Goal: Use online tool/utility: Utilize a website feature to perform a specific function

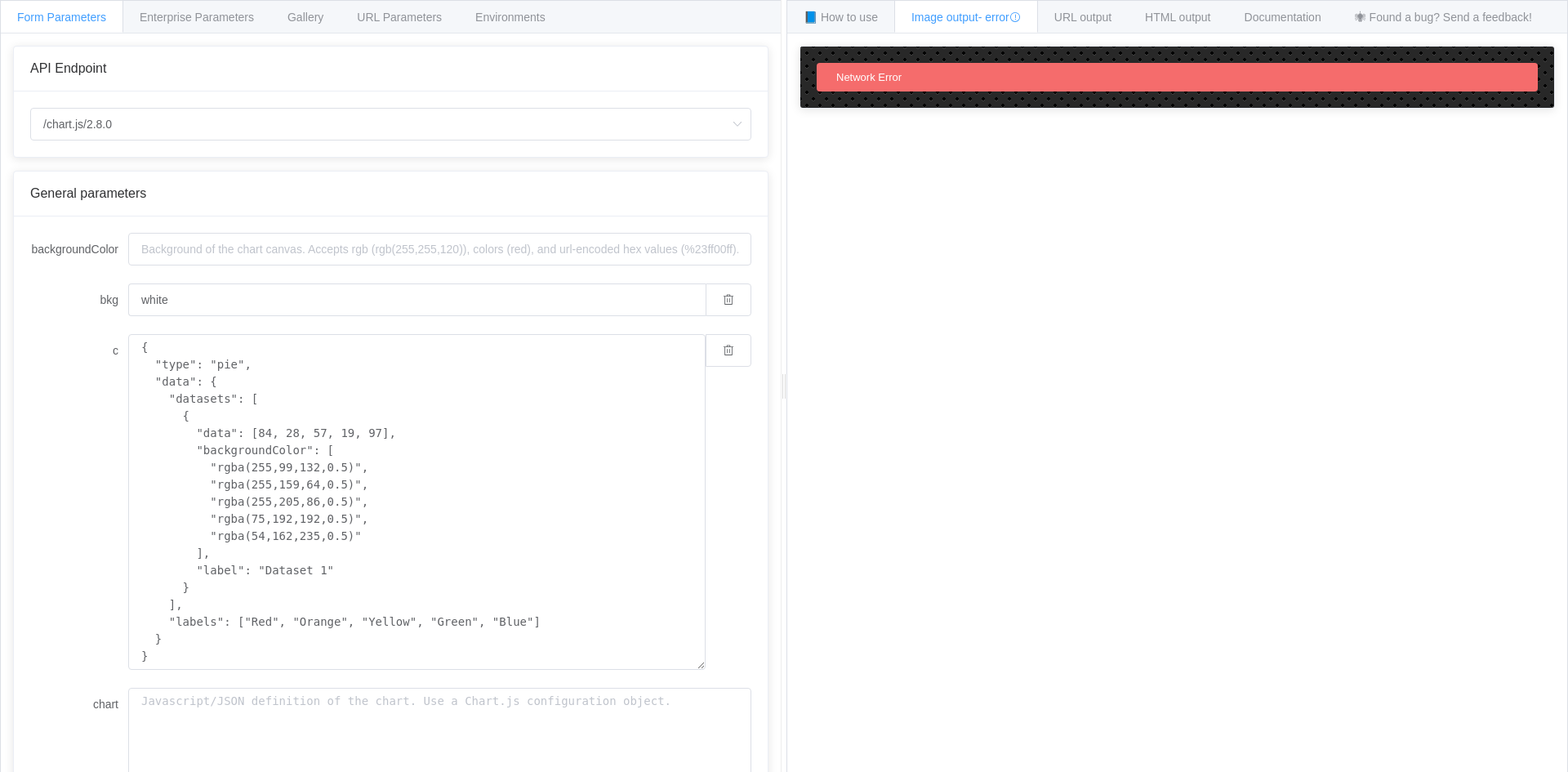
click at [895, 80] on span "Network Error" at bounding box center [868, 77] width 65 height 12
click at [884, 221] on div "How to maximize Image Charts in 3 steps Read the step-by-step guide to the Imag…" at bounding box center [1177, 415] width 780 height 764
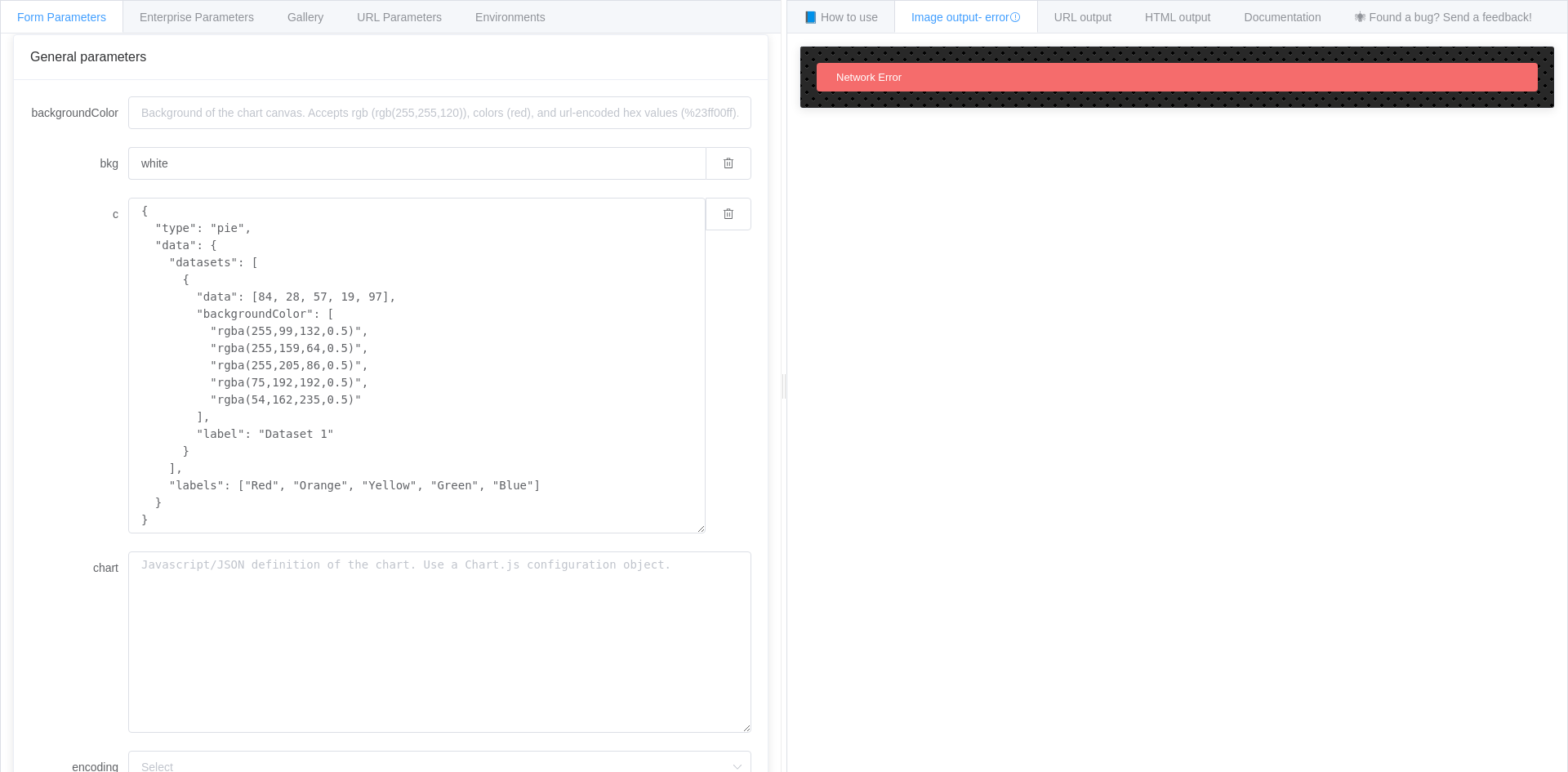
scroll to position [245, 0]
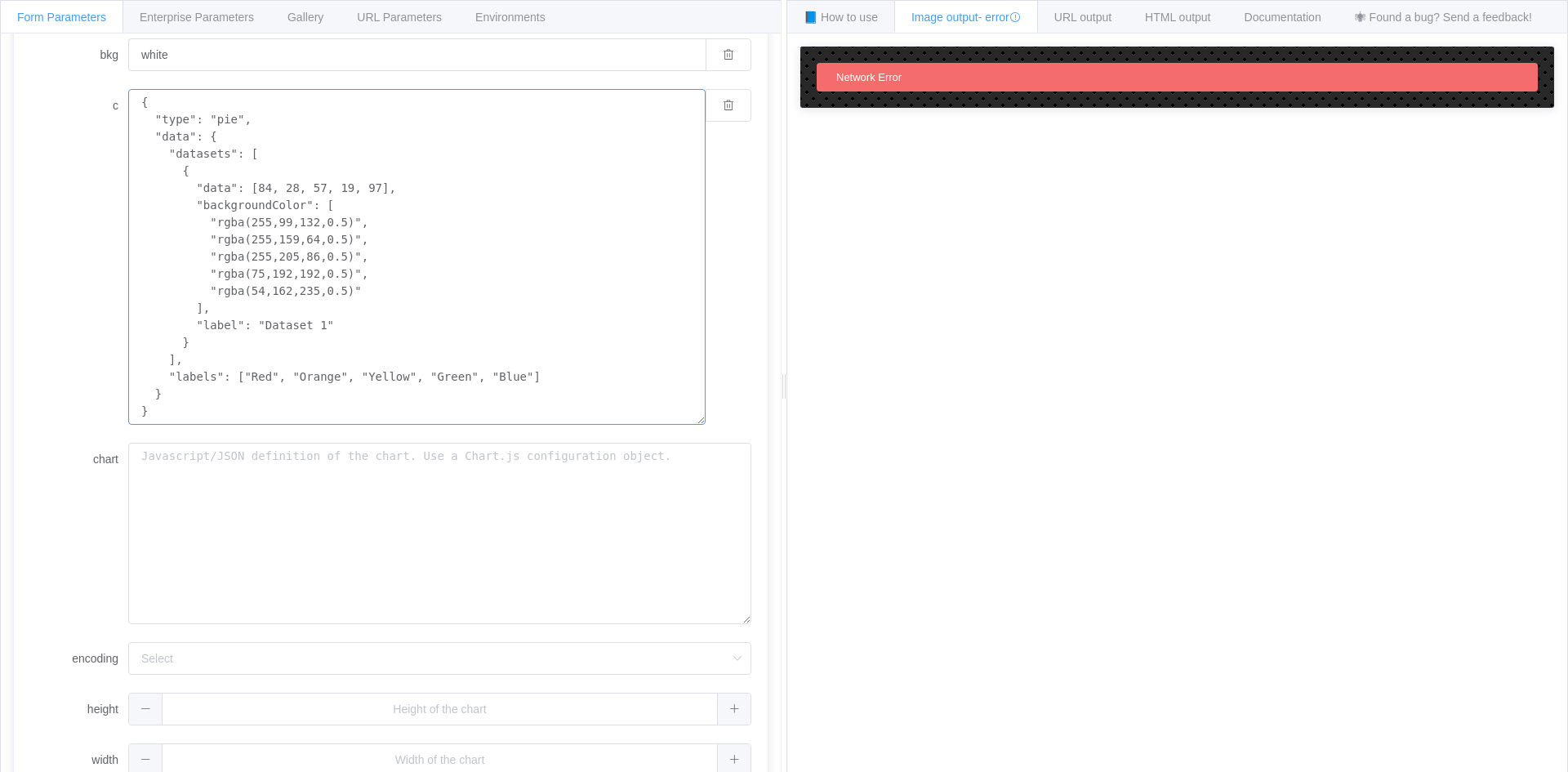
drag, startPoint x: 367, startPoint y: 399, endPoint x: 428, endPoint y: 429, distance: 68.0
click at [428, 429] on form "backgroundColor bkg white c { "type": "pie", "data": { "datasets": [ { "data": …" at bounding box center [391, 382] width 721 height 789
click at [519, 312] on textarea "{ "type": "pie", "data": { "datasets": [ { "data": [84, 28, 57, 19, 97], "backg…" at bounding box center [417, 257] width 578 height 336
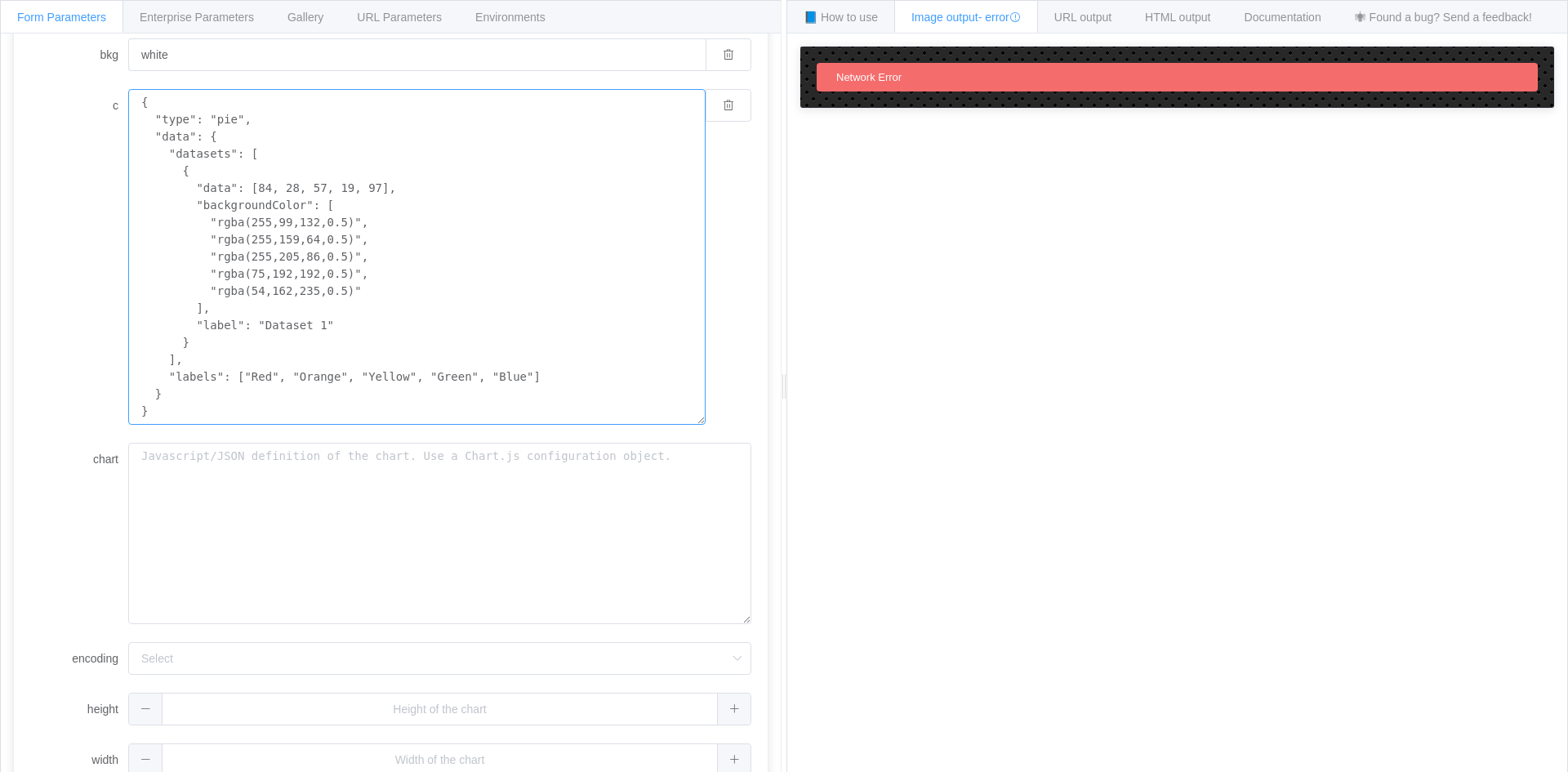
click at [431, 156] on textarea "{ "type": "pie", "data": { "datasets": [ { "data": [84, 28, 57, 19, 97], "backg…" at bounding box center [417, 257] width 578 height 336
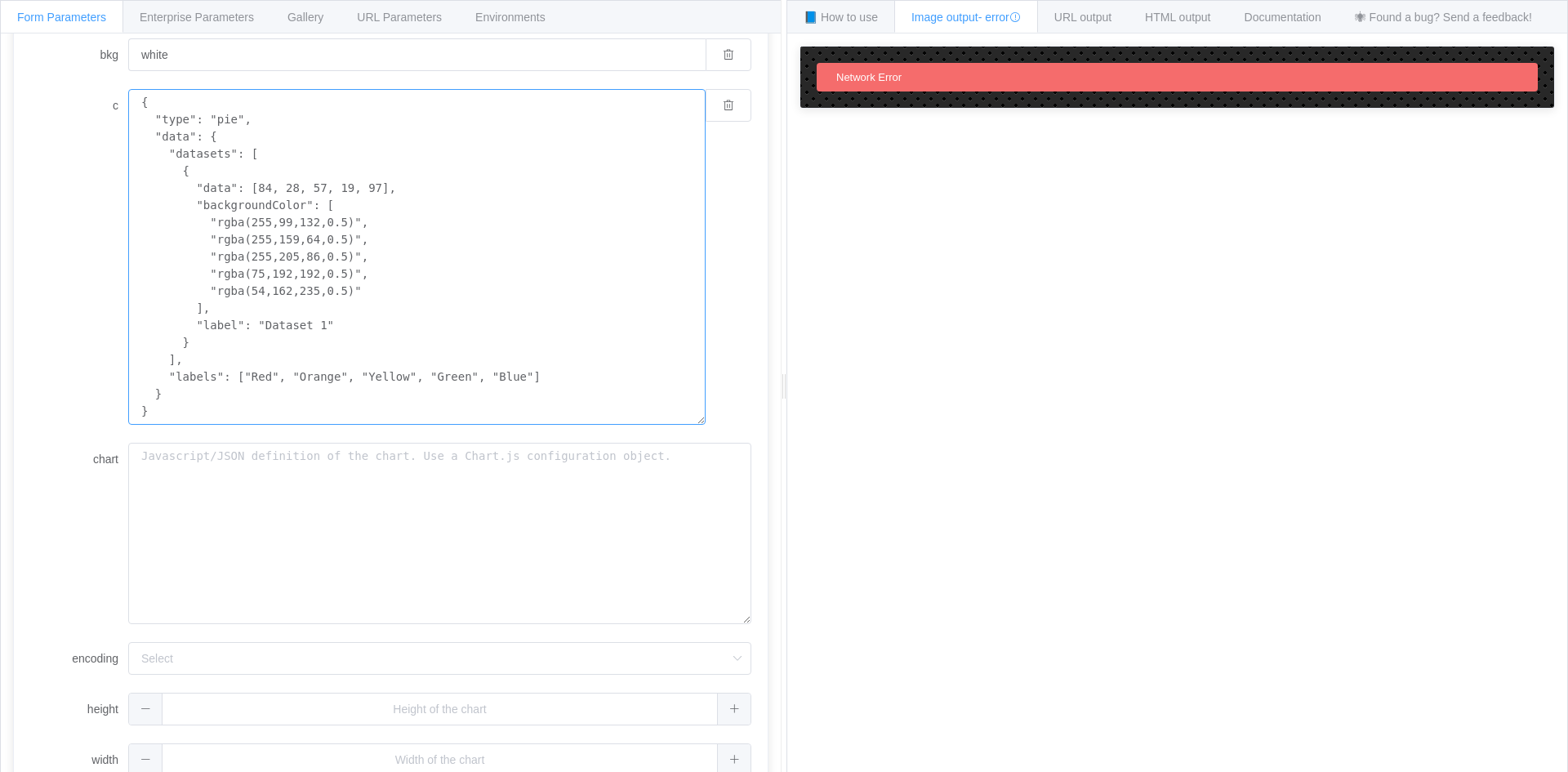
click at [432, 164] on textarea "{ "type": "pie", "data": { "datasets": [ { "data": [84, 28, 57, 19, 97], "backg…" at bounding box center [417, 257] width 578 height 336
click at [431, 164] on textarea "{ "type": "pie", "data": { "datasets": [ { "data": [84, 28, 57, 19, 97], "backg…" at bounding box center [417, 257] width 578 height 336
click at [339, 259] on textarea "{ "type": "pie", "data": { "datasets": [ { "data": [84, 28, 57, 19, 97], "backg…" at bounding box center [417, 257] width 578 height 336
click at [379, 192] on textarea "{ "type": "pie", "data": { "datasets": [ { "data": [84, 28, 57, 19, 97], "backg…" at bounding box center [417, 257] width 578 height 336
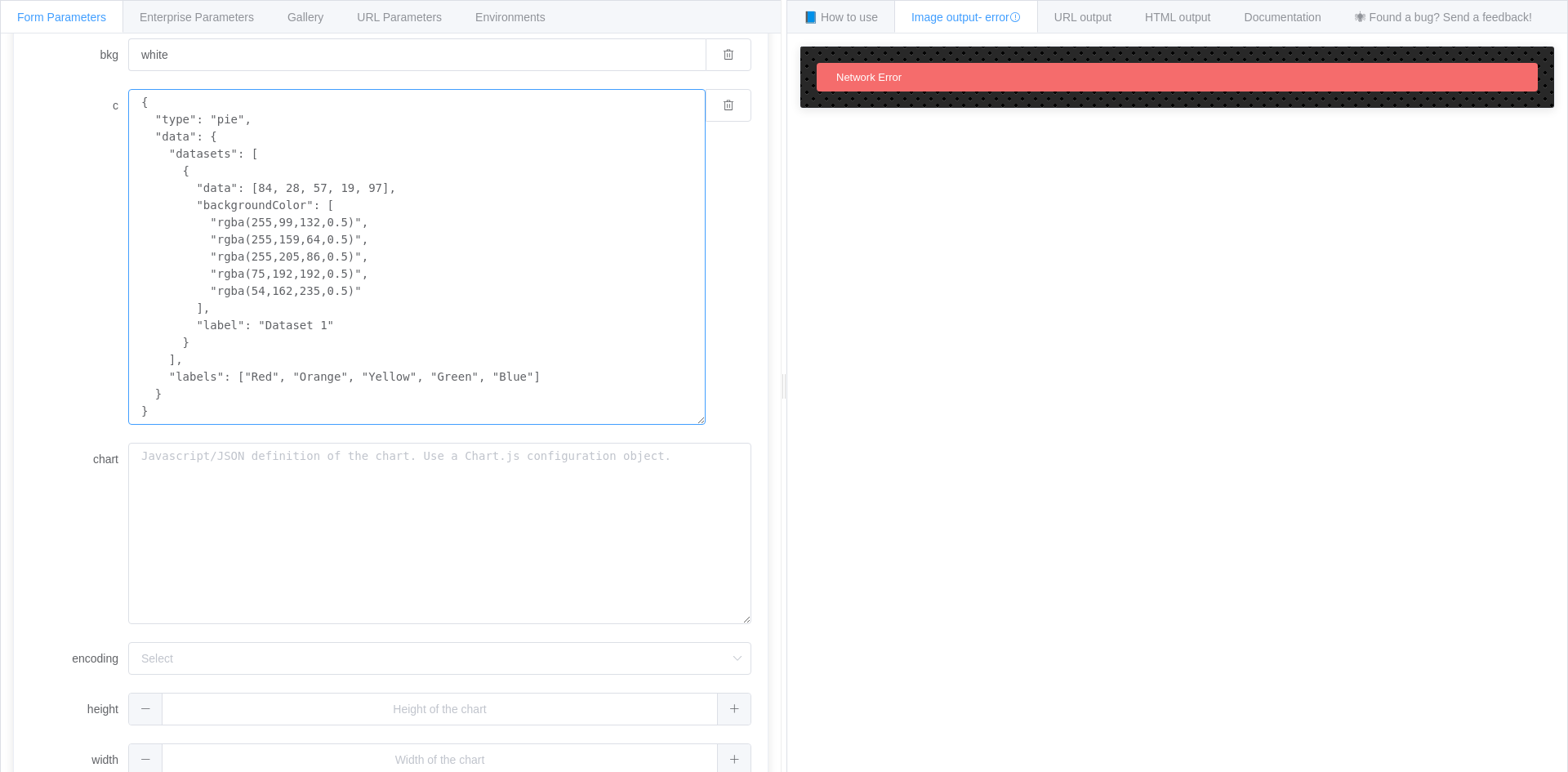
click at [379, 192] on textarea "{ "type": "pie", "data": { "datasets": [ { "data": [84, 28, 57, 19, 97], "backg…" at bounding box center [417, 257] width 578 height 336
click at [374, 208] on textarea "{ "type": "pie", "data": { "datasets": [ { "data": [84, 28, 57, 19, 97], "backg…" at bounding box center [417, 257] width 578 height 336
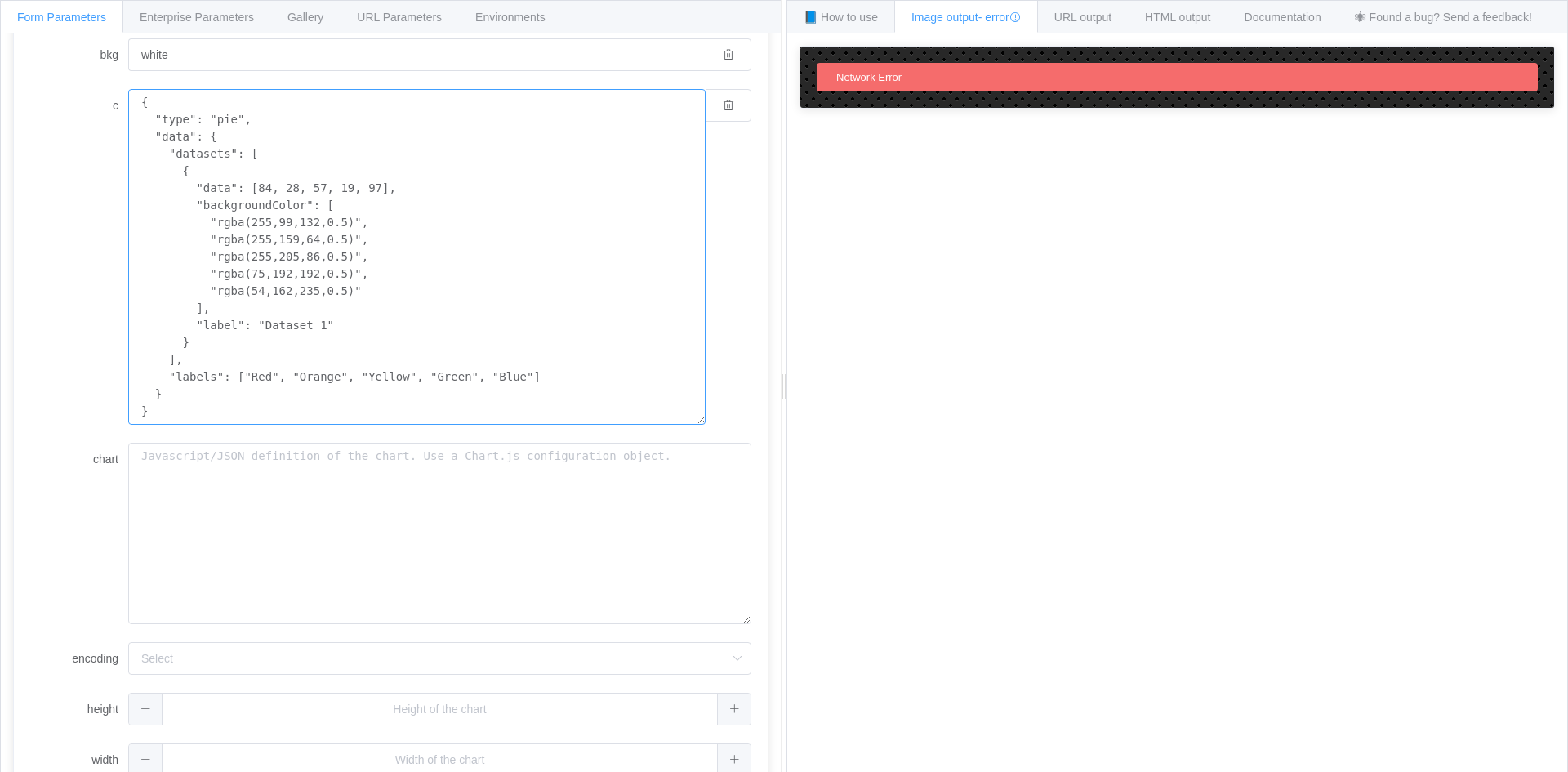
click at [374, 208] on textarea "{ "type": "pie", "data": { "datasets": [ { "data": [84, 28, 57, 19, 97], "backg…" at bounding box center [417, 257] width 578 height 336
click at [370, 227] on textarea "{ "type": "pie", "data": { "datasets": [ { "data": [84, 28, 57, 19, 97], "backg…" at bounding box center [417, 257] width 578 height 336
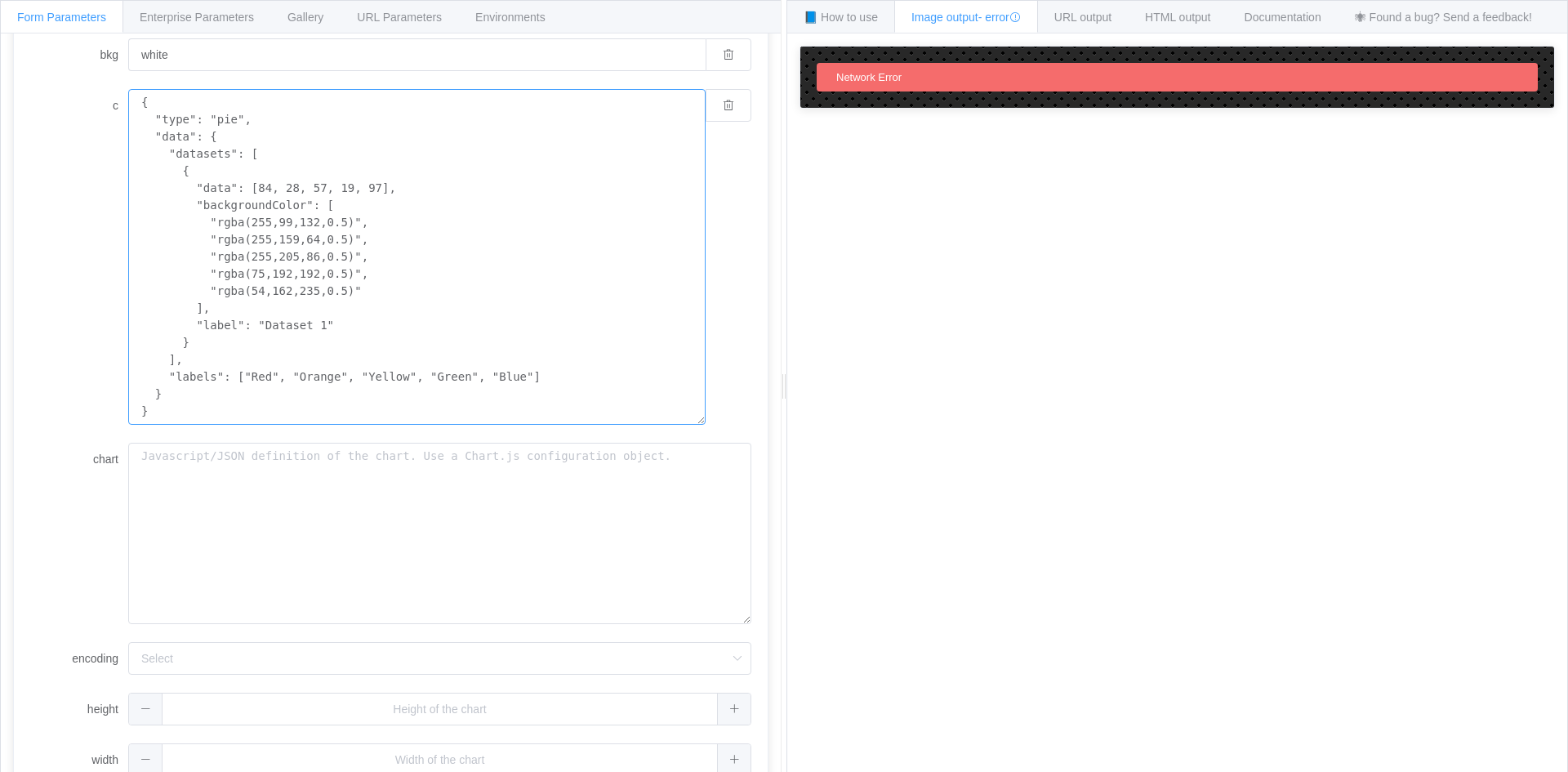
click at [374, 262] on textarea "{ "type": "pie", "data": { "datasets": [ { "data": [84, 28, 57, 19, 97], "backg…" at bounding box center [417, 257] width 578 height 336
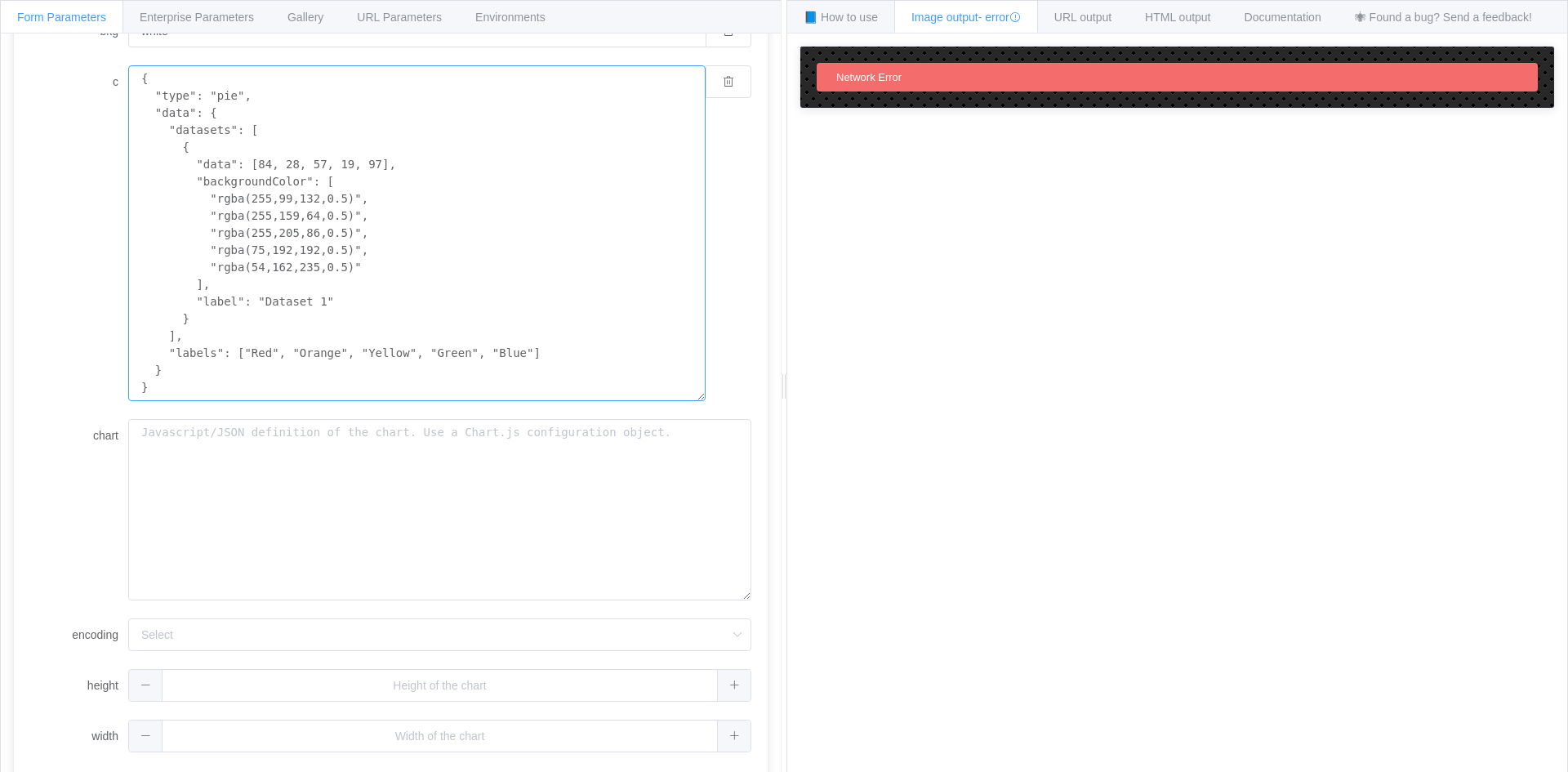
scroll to position [272, 0]
click at [398, 704] on form "backgroundColor bkg white c { "type": "pie", "data": { "datasets": [ { "data": …" at bounding box center [391, 356] width 721 height 789
click at [402, 690] on input "text" at bounding box center [439, 683] width 623 height 33
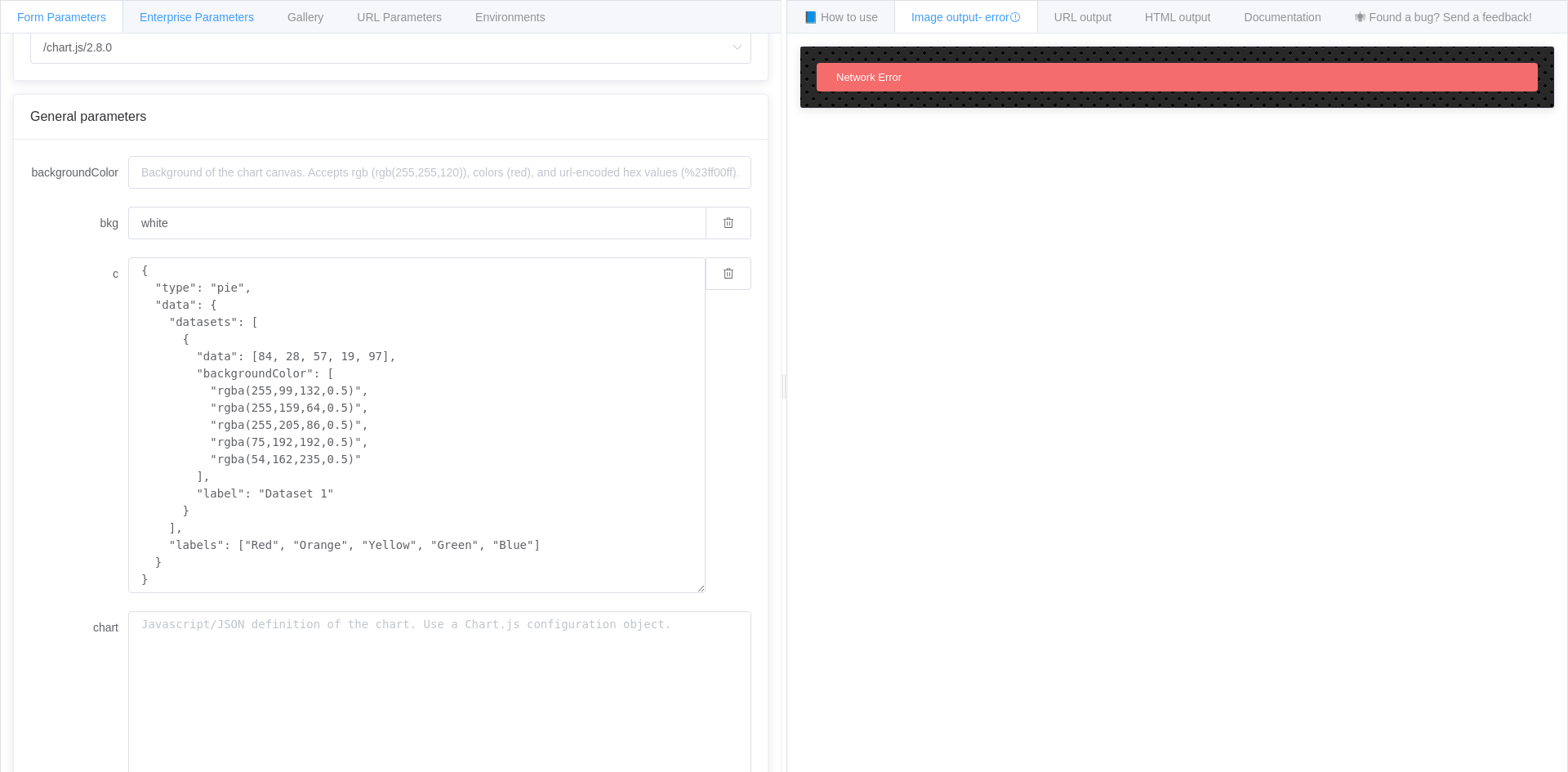
scroll to position [26, 0]
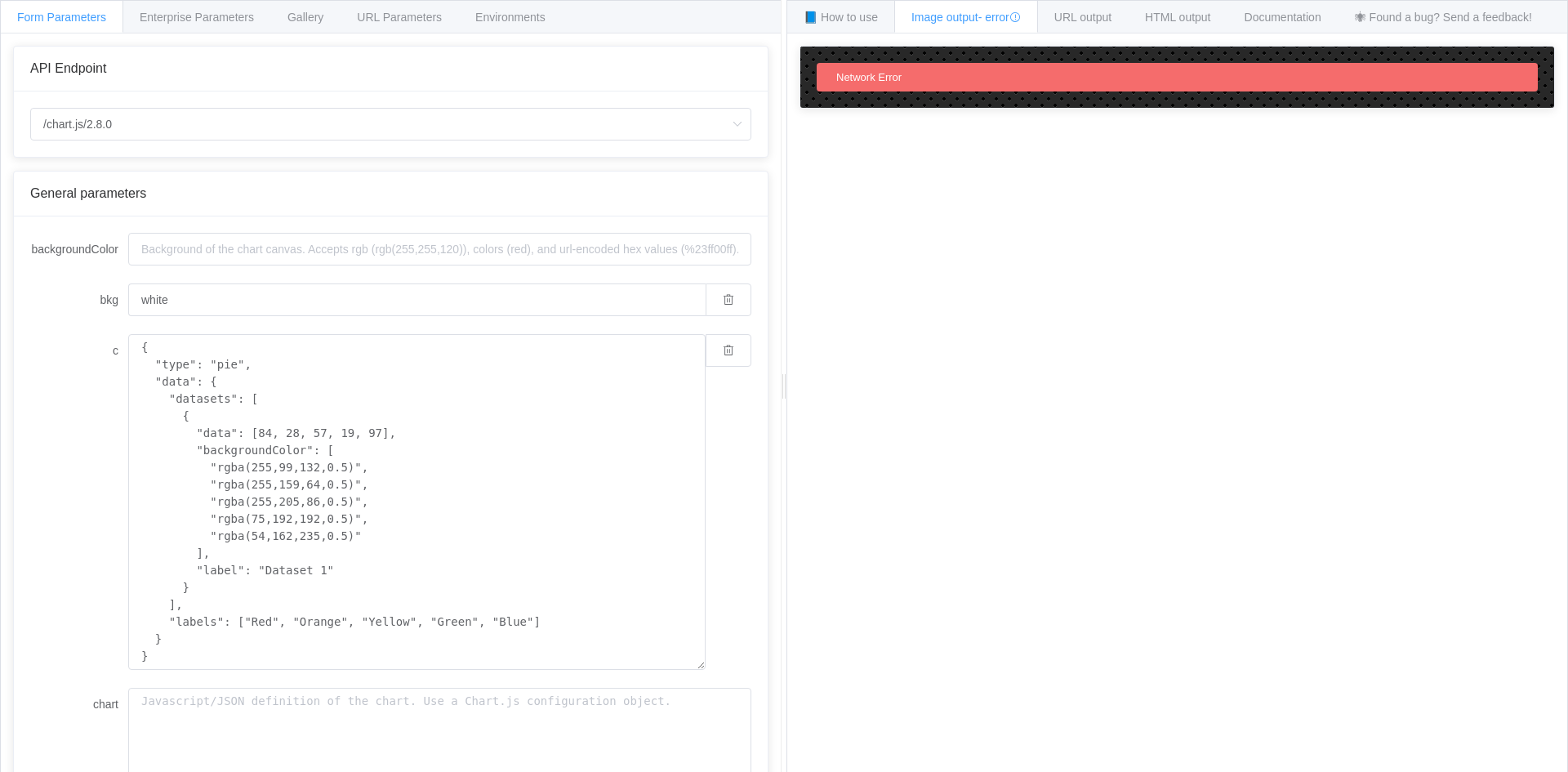
click at [1004, 74] on div "Network Error" at bounding box center [1177, 77] width 721 height 29
click at [1085, 17] on span "URL output" at bounding box center [1083, 17] width 57 height 13
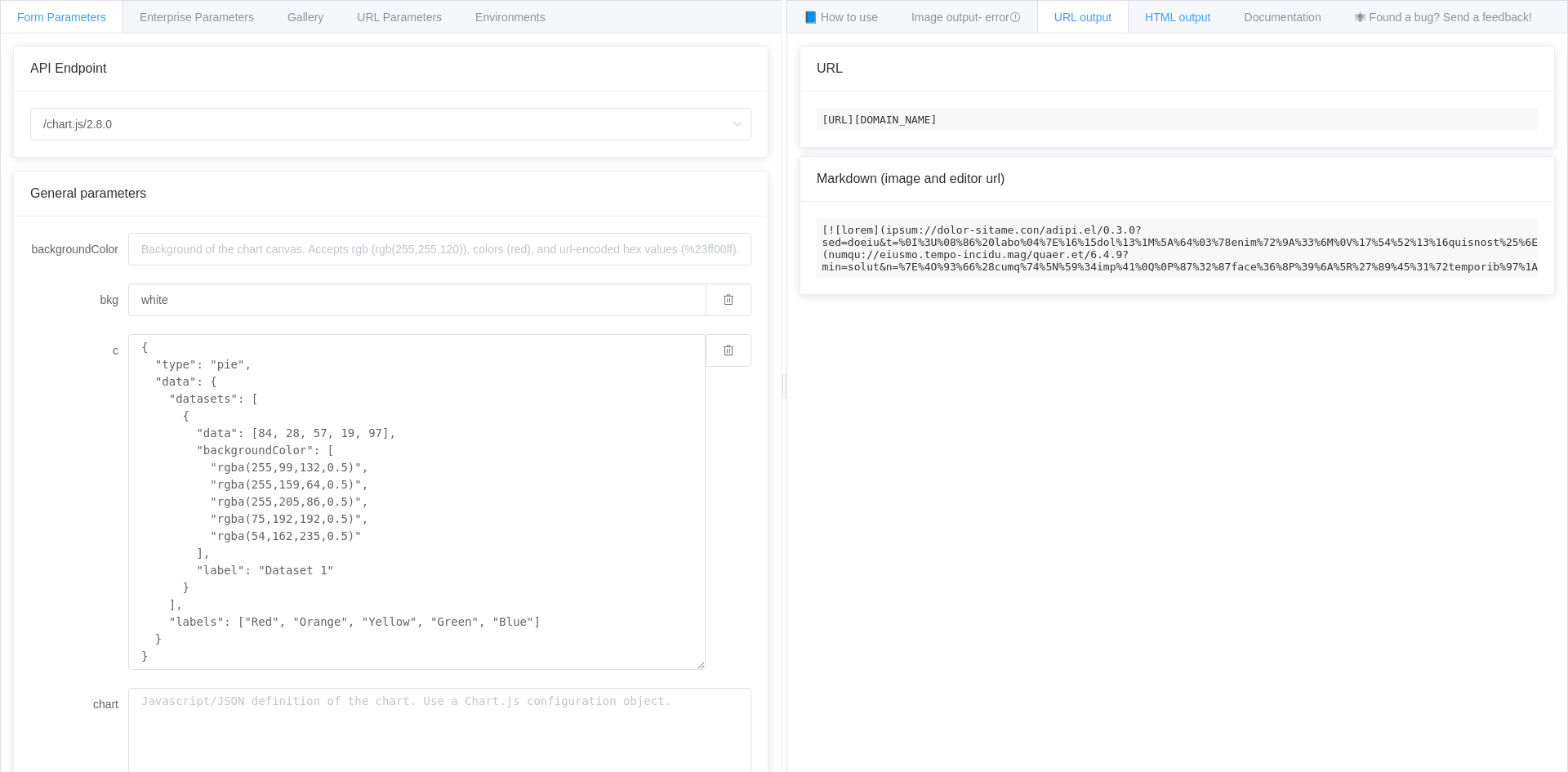
click at [1210, 5] on div "HTML output" at bounding box center [1177, 17] width 100 height 33
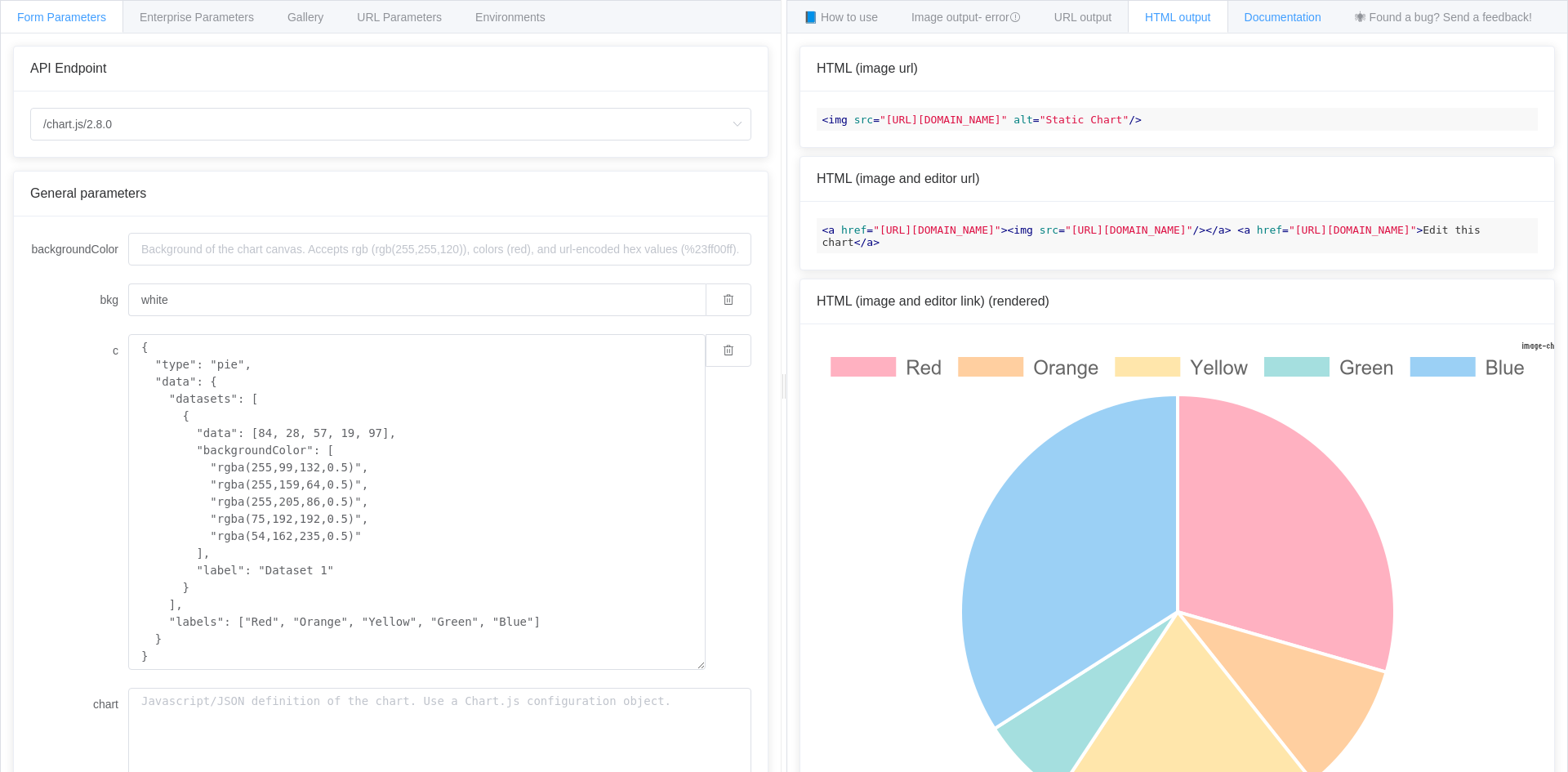
click at [1304, 13] on span "Documentation" at bounding box center [1283, 17] width 77 height 13
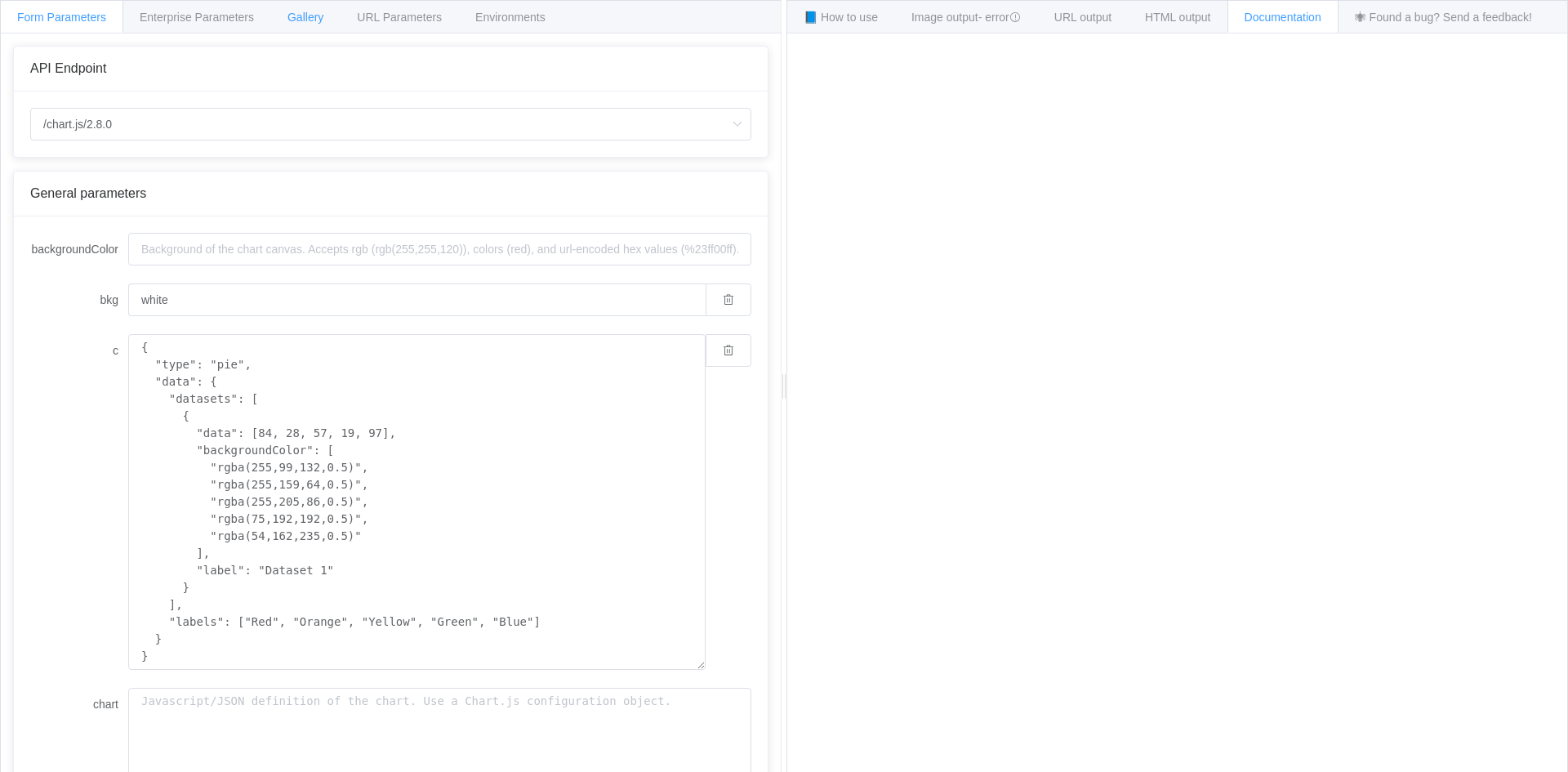
click at [325, 20] on div "Gallery" at bounding box center [305, 17] width 70 height 33
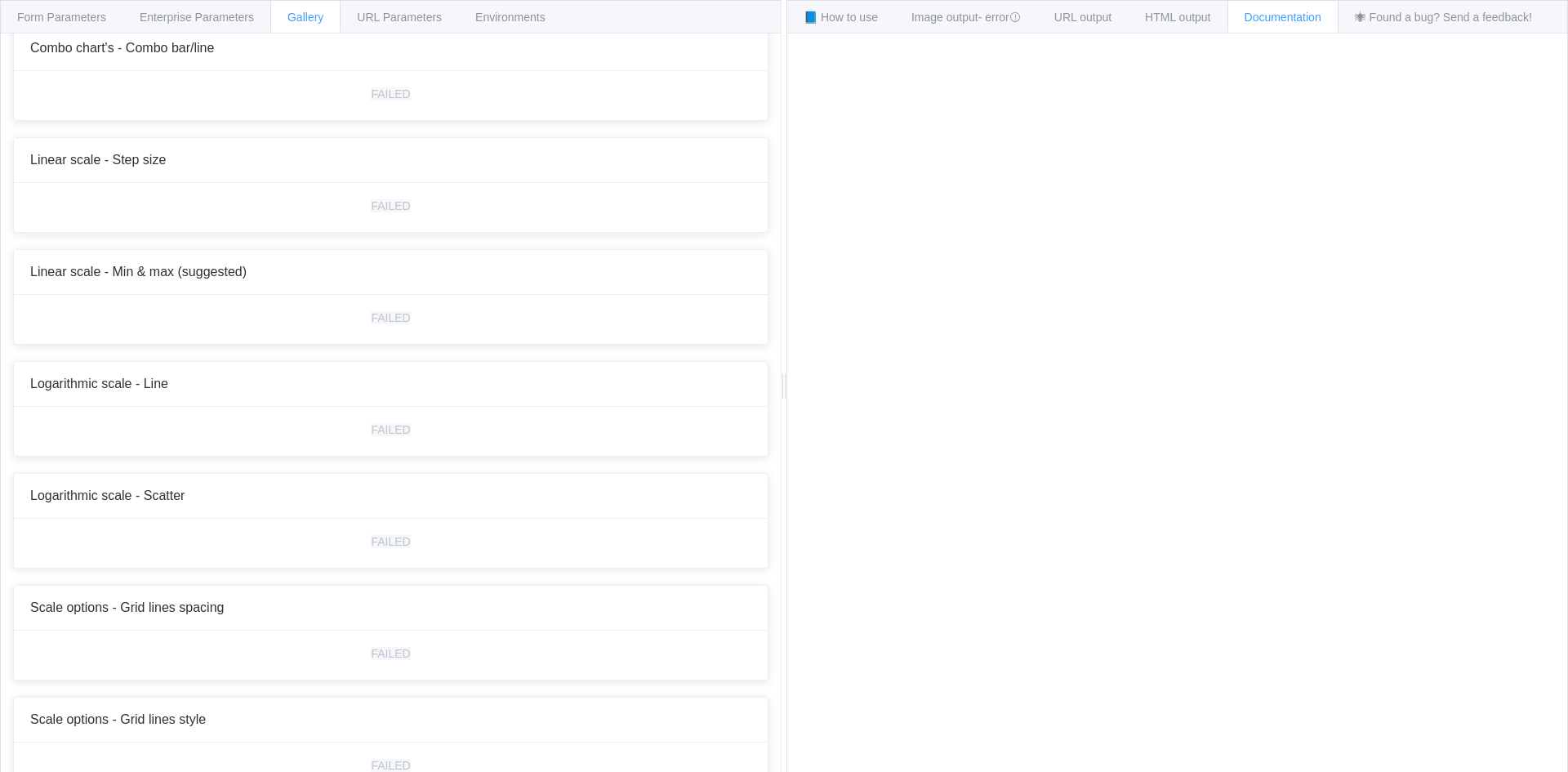
scroll to position [5310, 0]
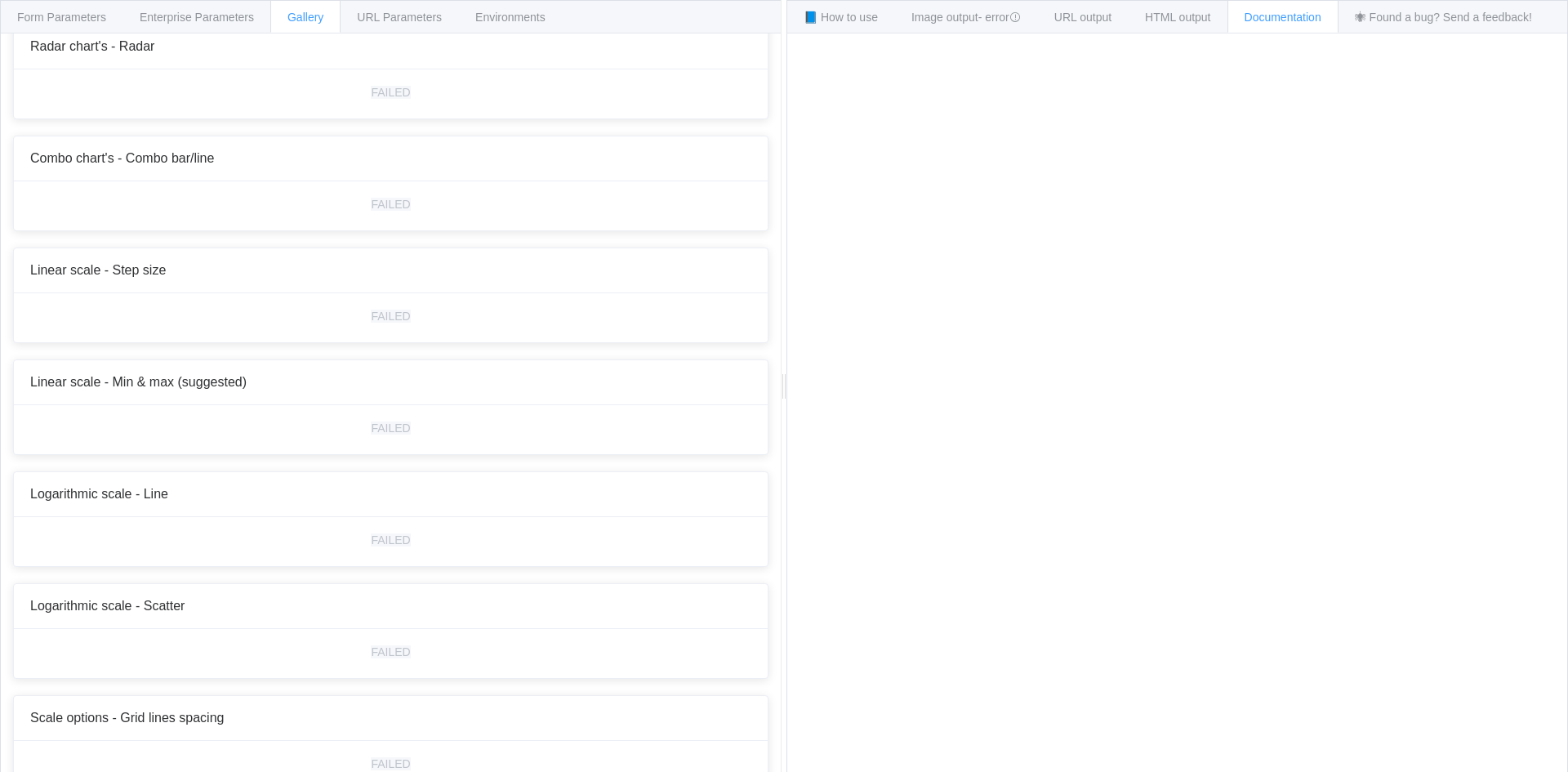
drag, startPoint x: 356, startPoint y: 328, endPoint x: 287, endPoint y: 334, distance: 69.3
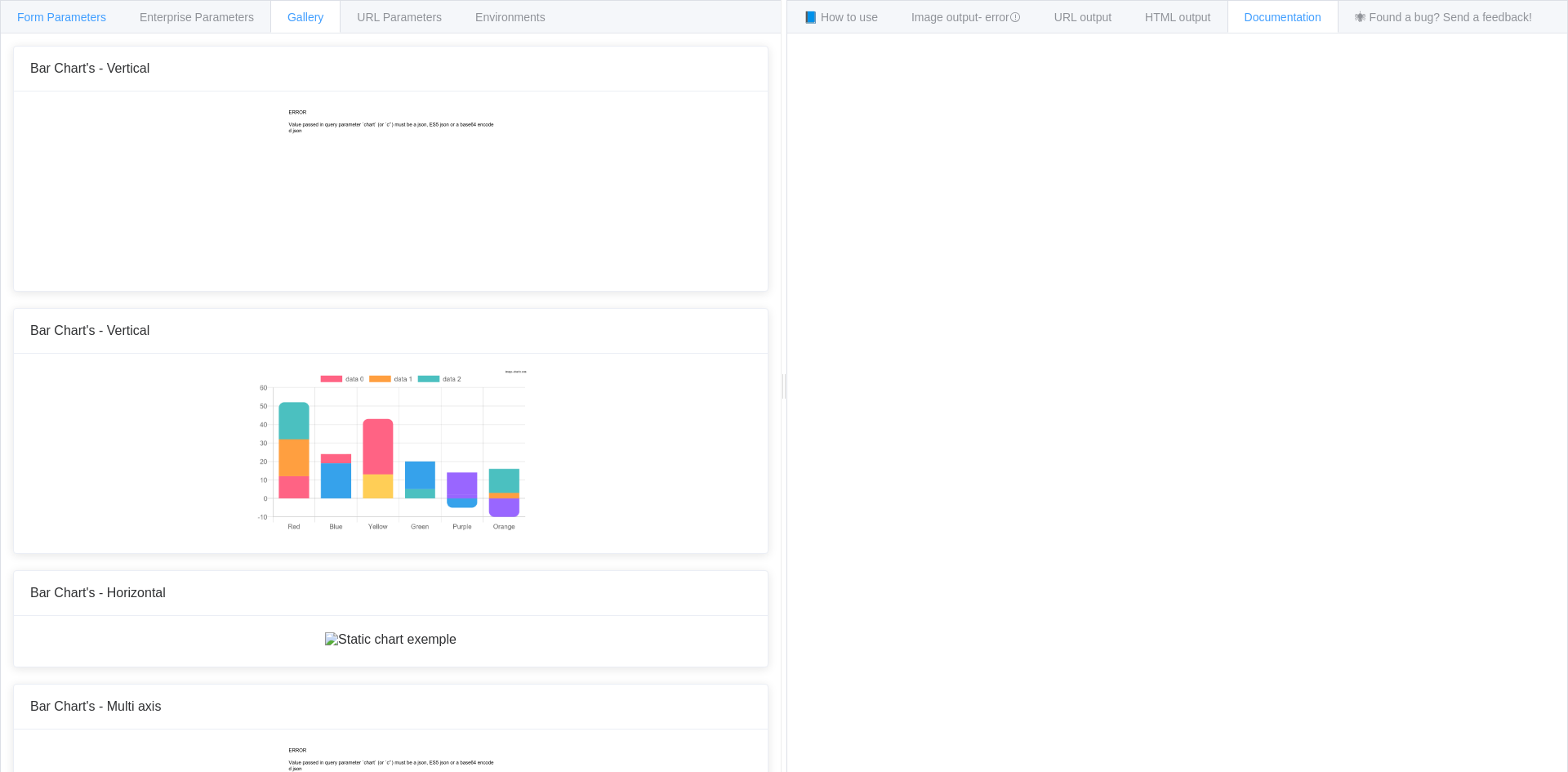
click at [89, 26] on div "Form Parameters" at bounding box center [62, 17] width 124 height 33
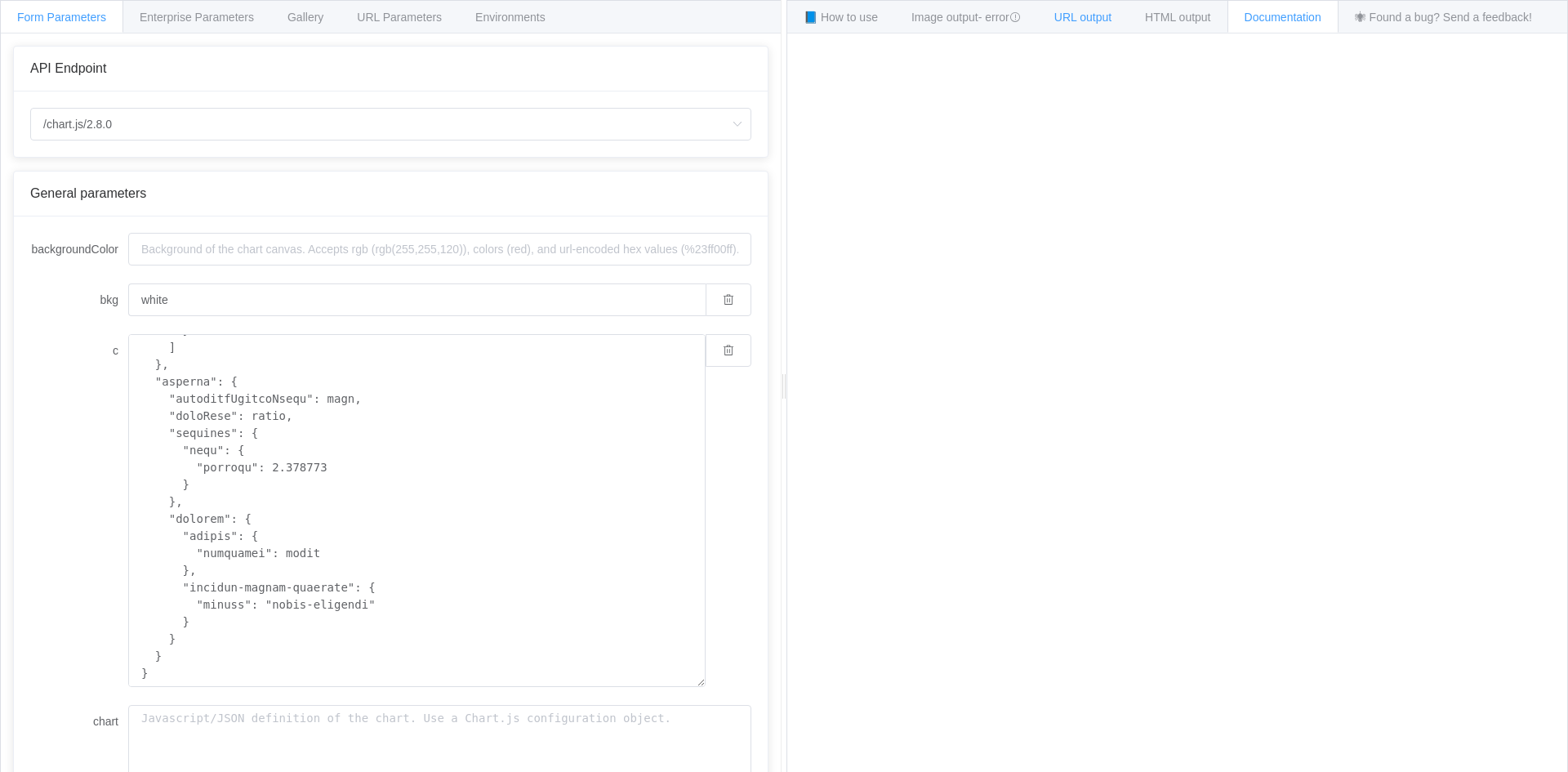
click at [1087, 17] on span "URL output" at bounding box center [1083, 17] width 57 height 13
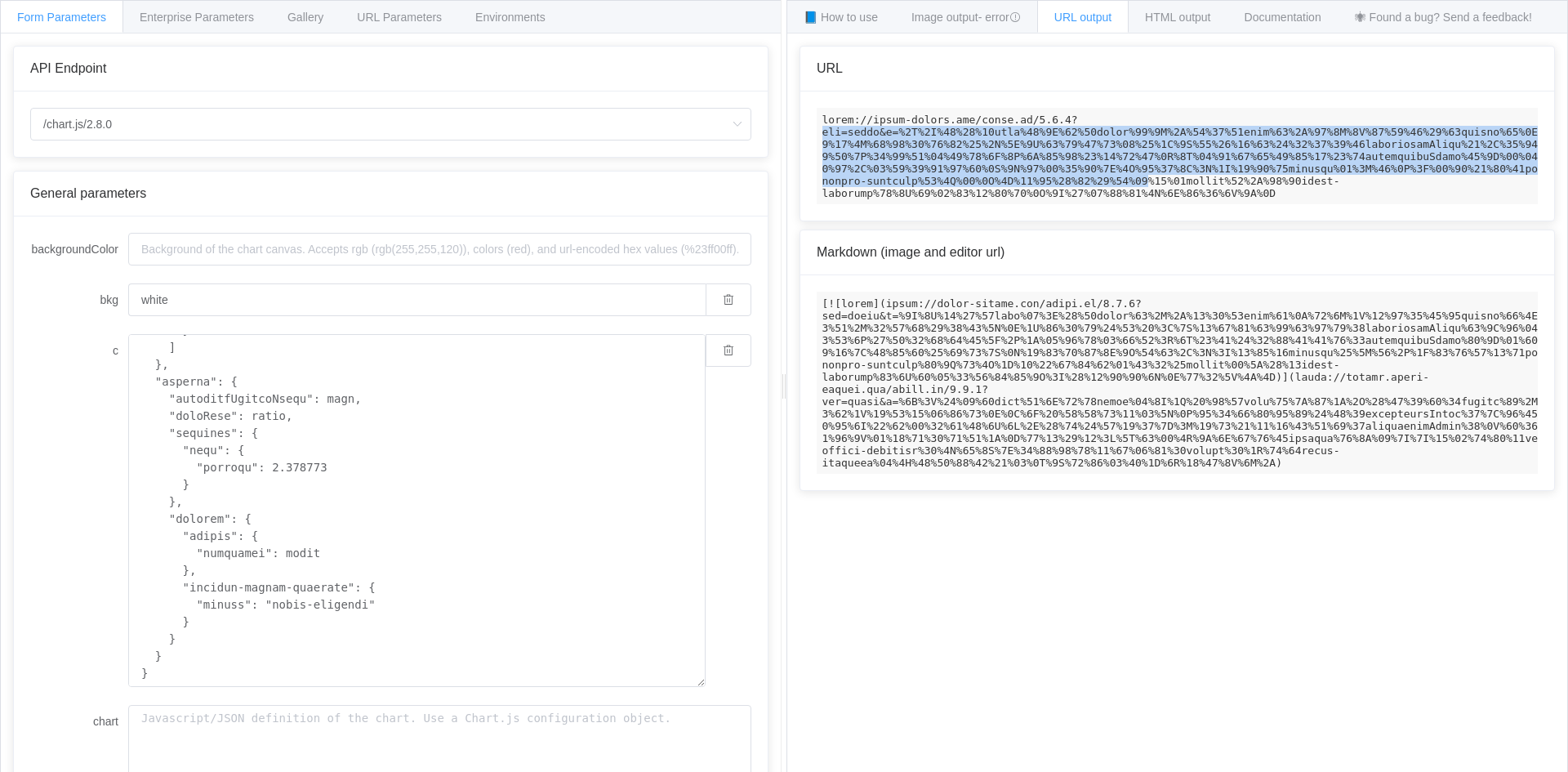
drag, startPoint x: 1090, startPoint y: 120, endPoint x: 1124, endPoint y: 178, distance: 67.2
click at [1123, 179] on code at bounding box center [1177, 156] width 721 height 97
click at [1124, 178] on code at bounding box center [1177, 156] width 721 height 97
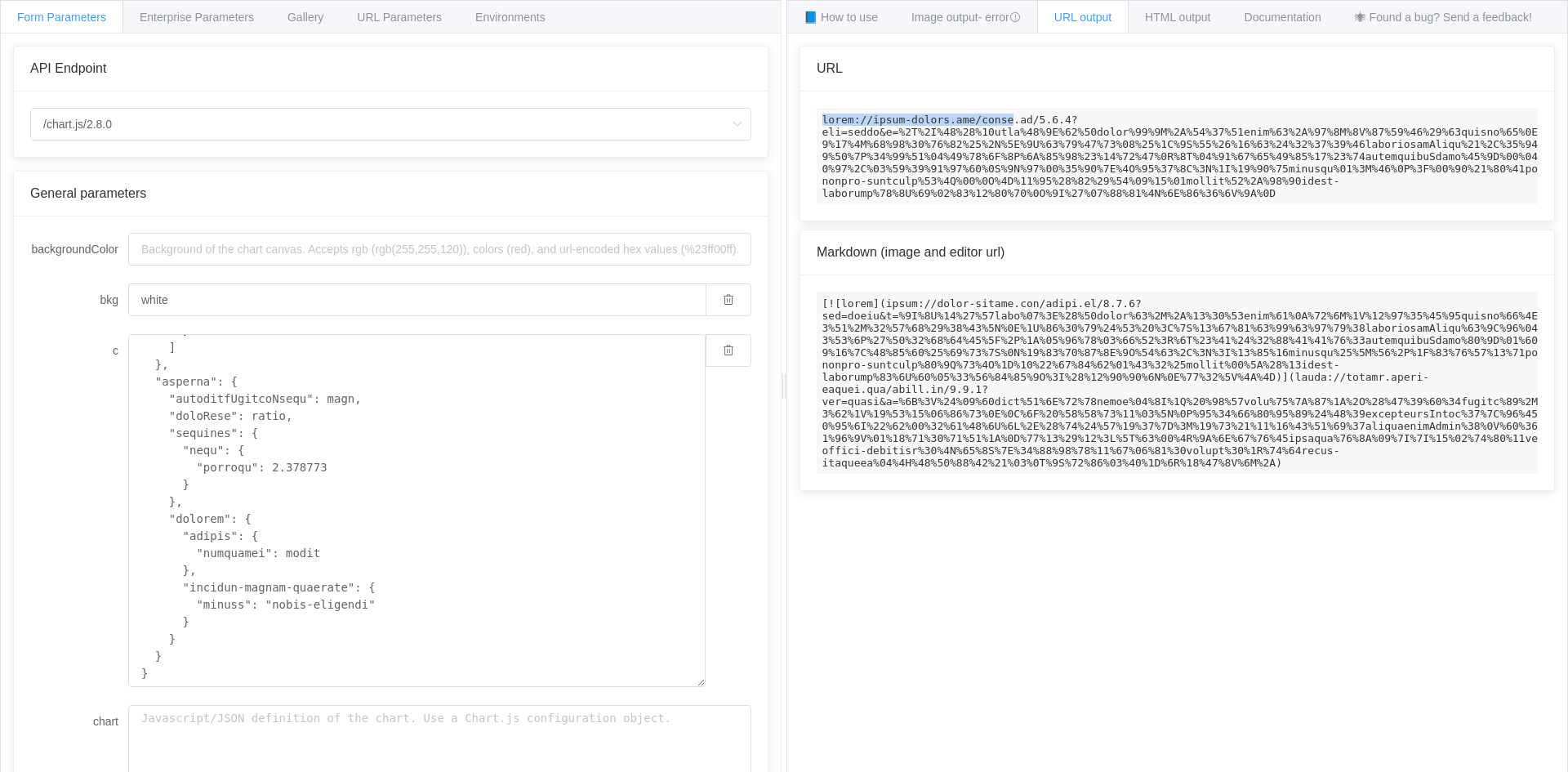
drag, startPoint x: 825, startPoint y: 119, endPoint x: 996, endPoint y: 109, distance: 171.3
click at [996, 109] on code at bounding box center [1177, 156] width 721 height 97
click at [1078, 124] on code at bounding box center [1177, 156] width 721 height 97
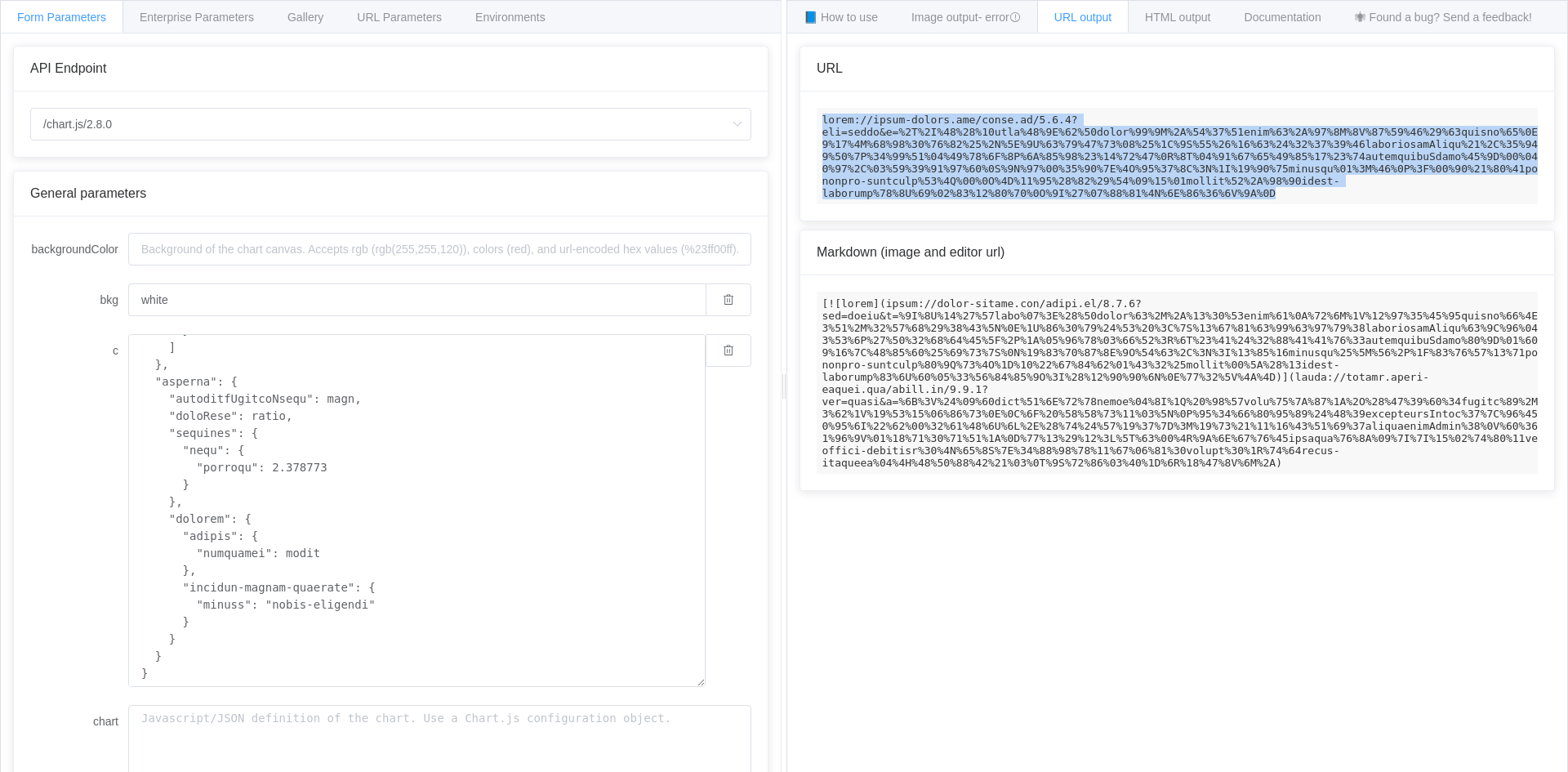
click at [1078, 124] on code at bounding box center [1177, 156] width 721 height 97
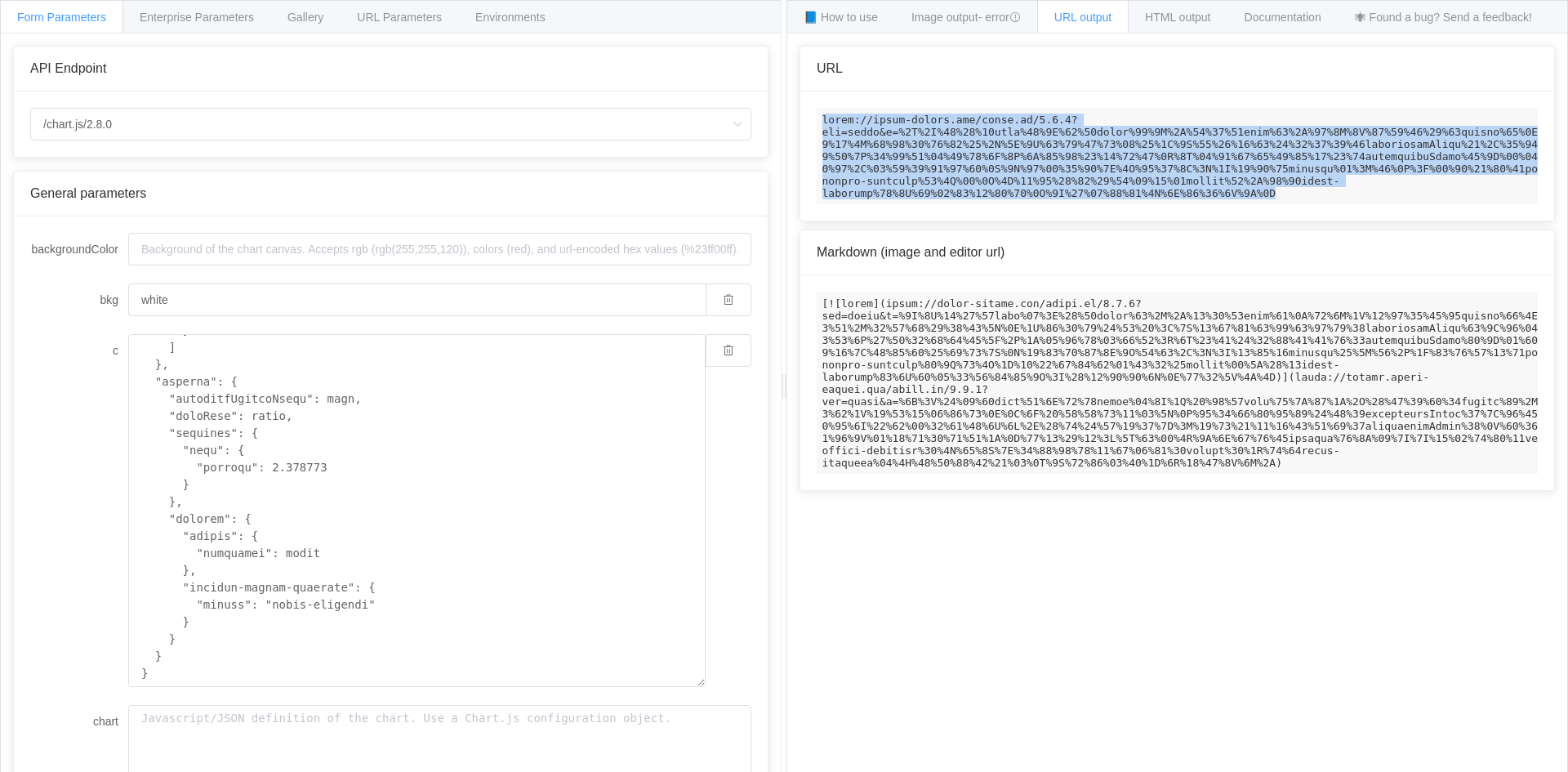
click at [1283, 220] on div at bounding box center [1177, 156] width 754 height 129
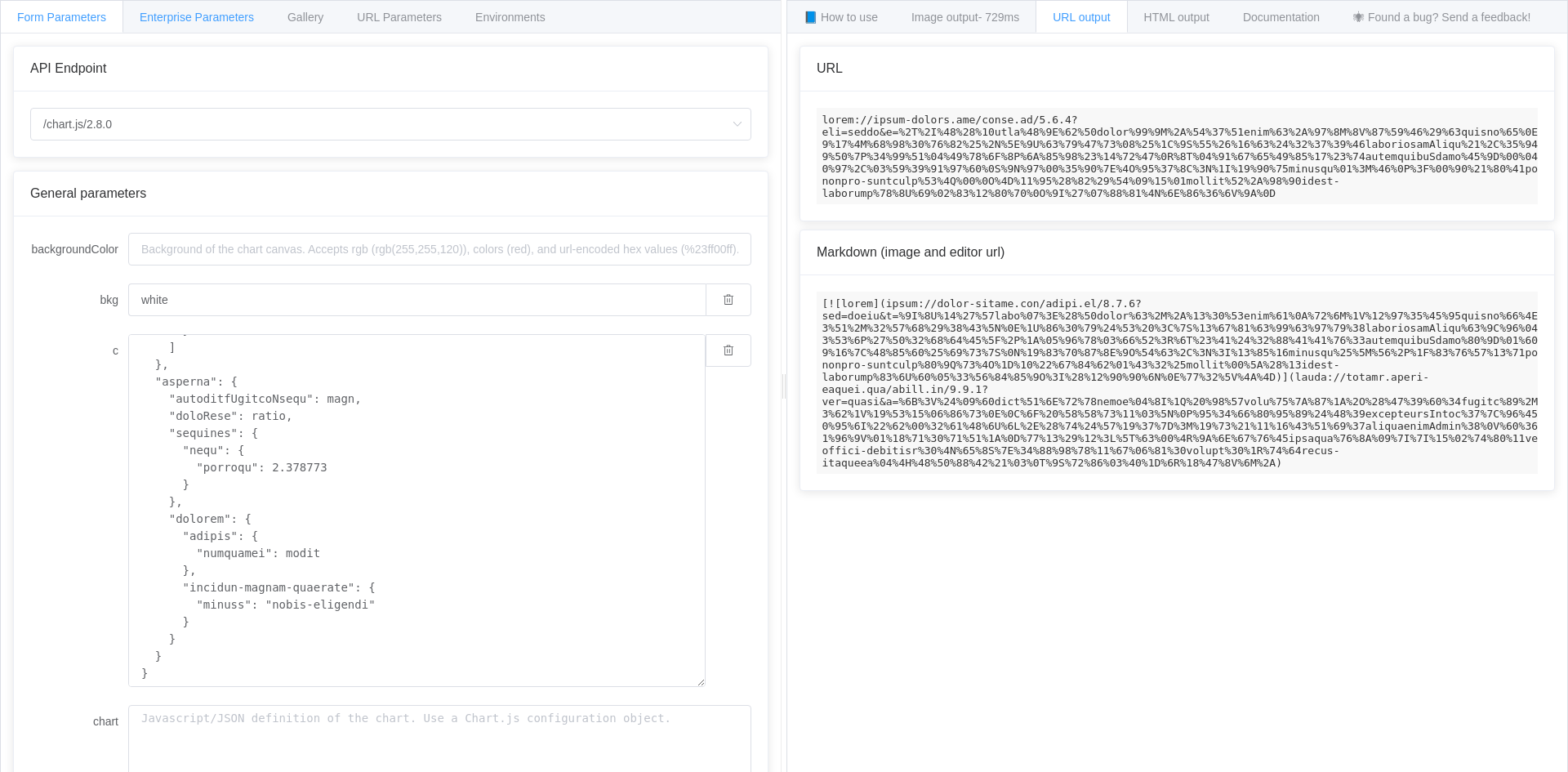
type textarea "{ "type": "pie", "data": { "datasets": [ { "data": [84, 28, 57, 19, 97], "backg…"
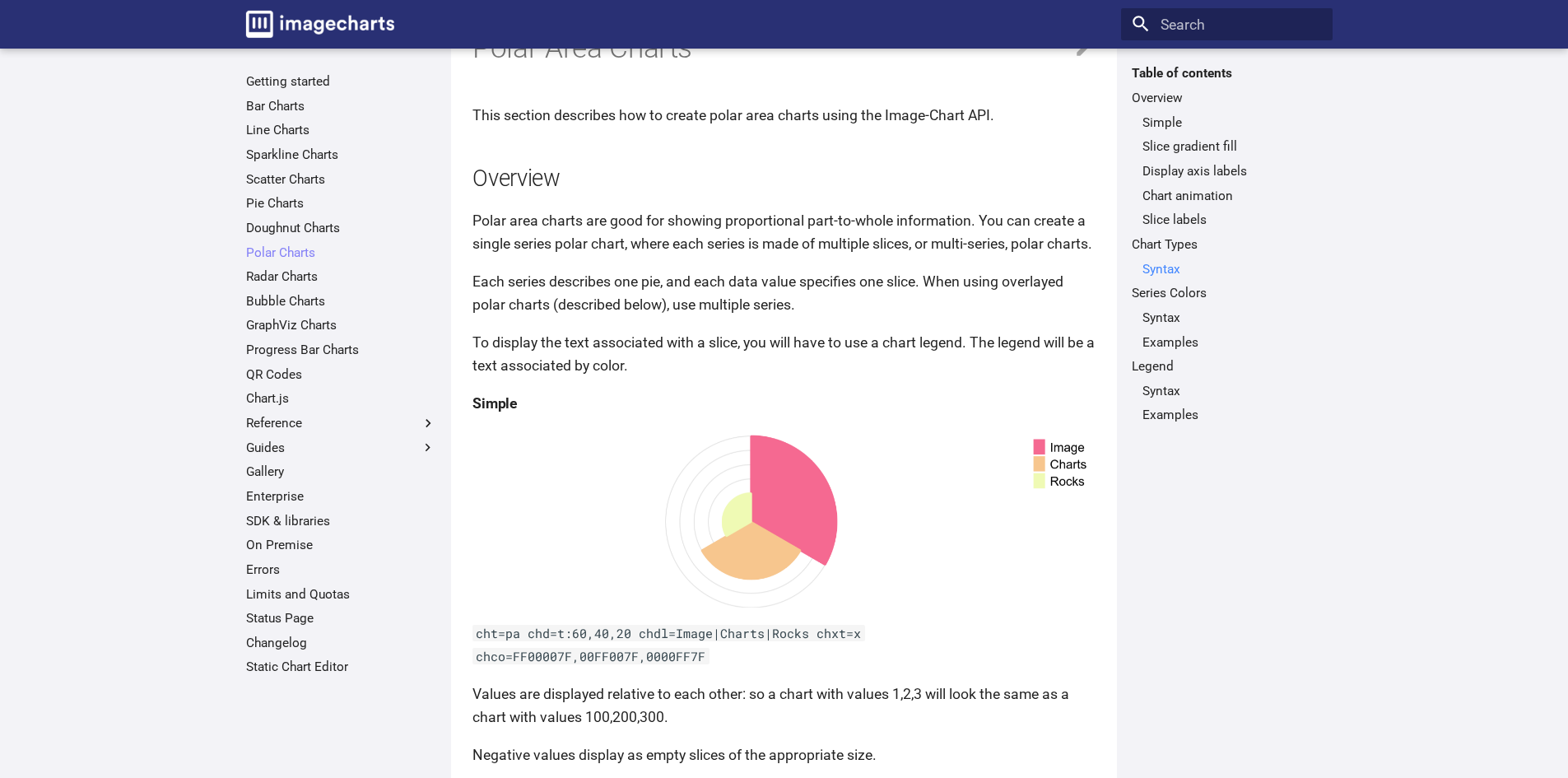
scroll to position [247, 0]
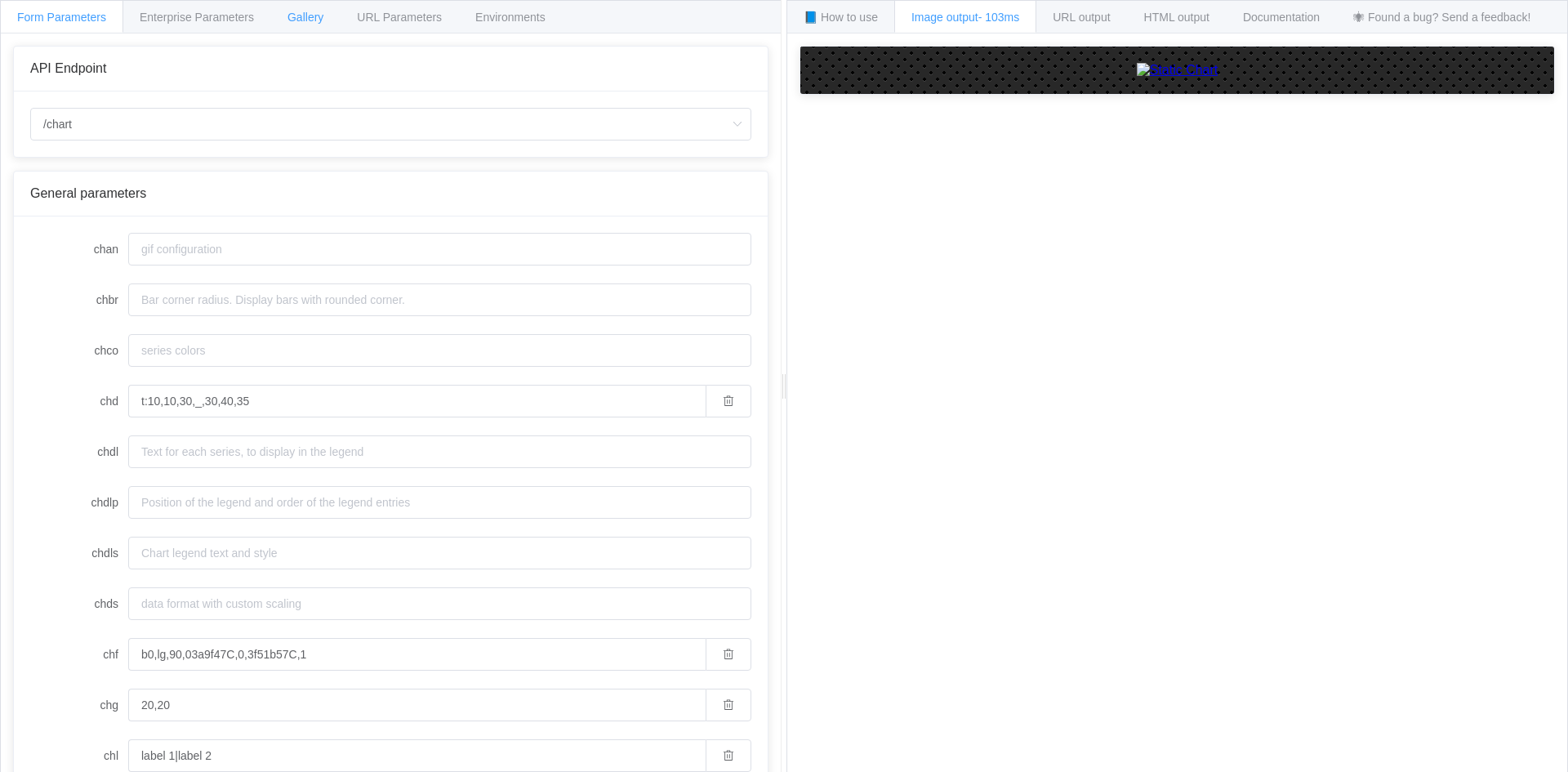
click at [327, 19] on div "Gallery" at bounding box center [305, 17] width 70 height 33
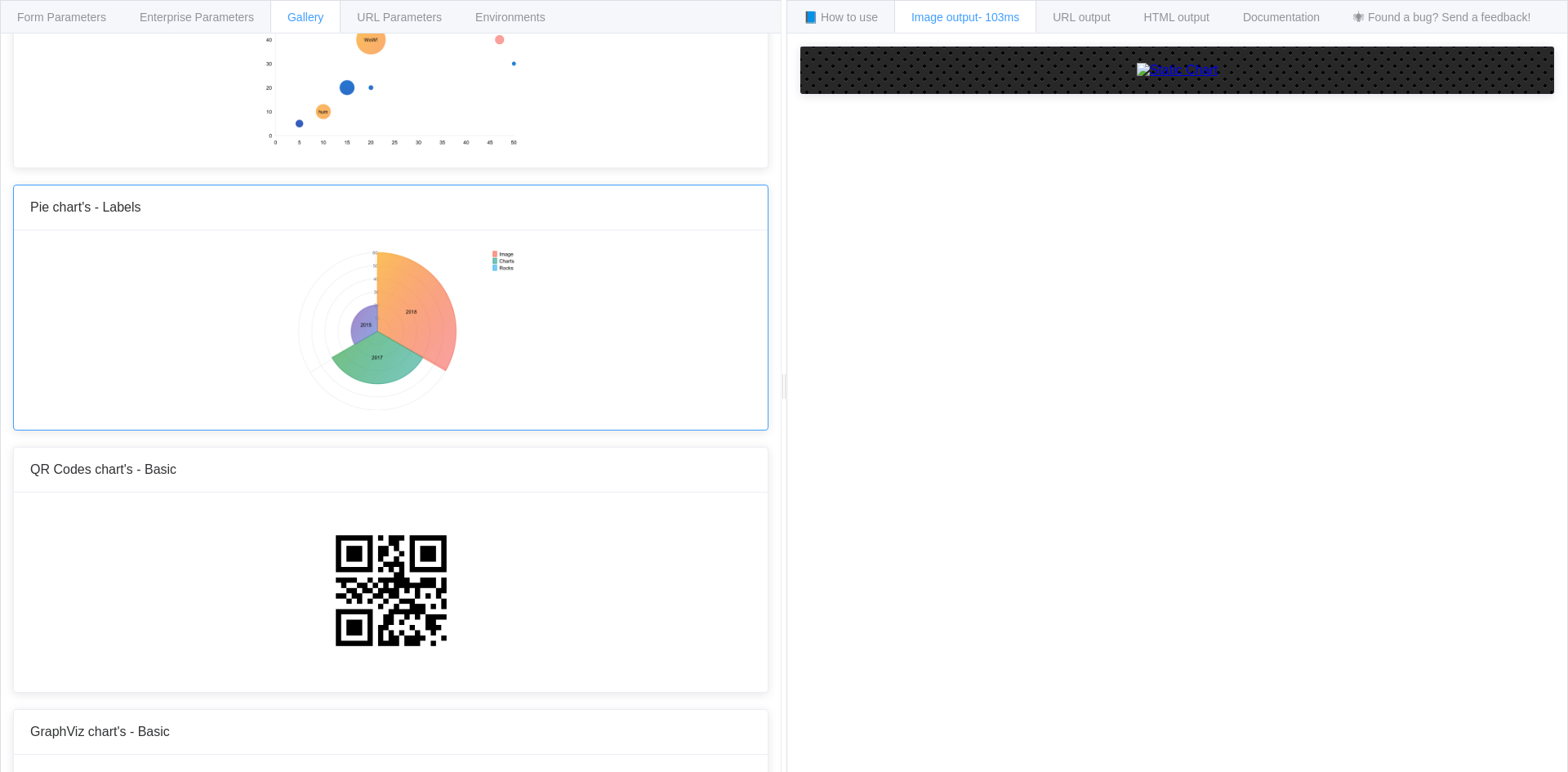
scroll to position [2346, 0]
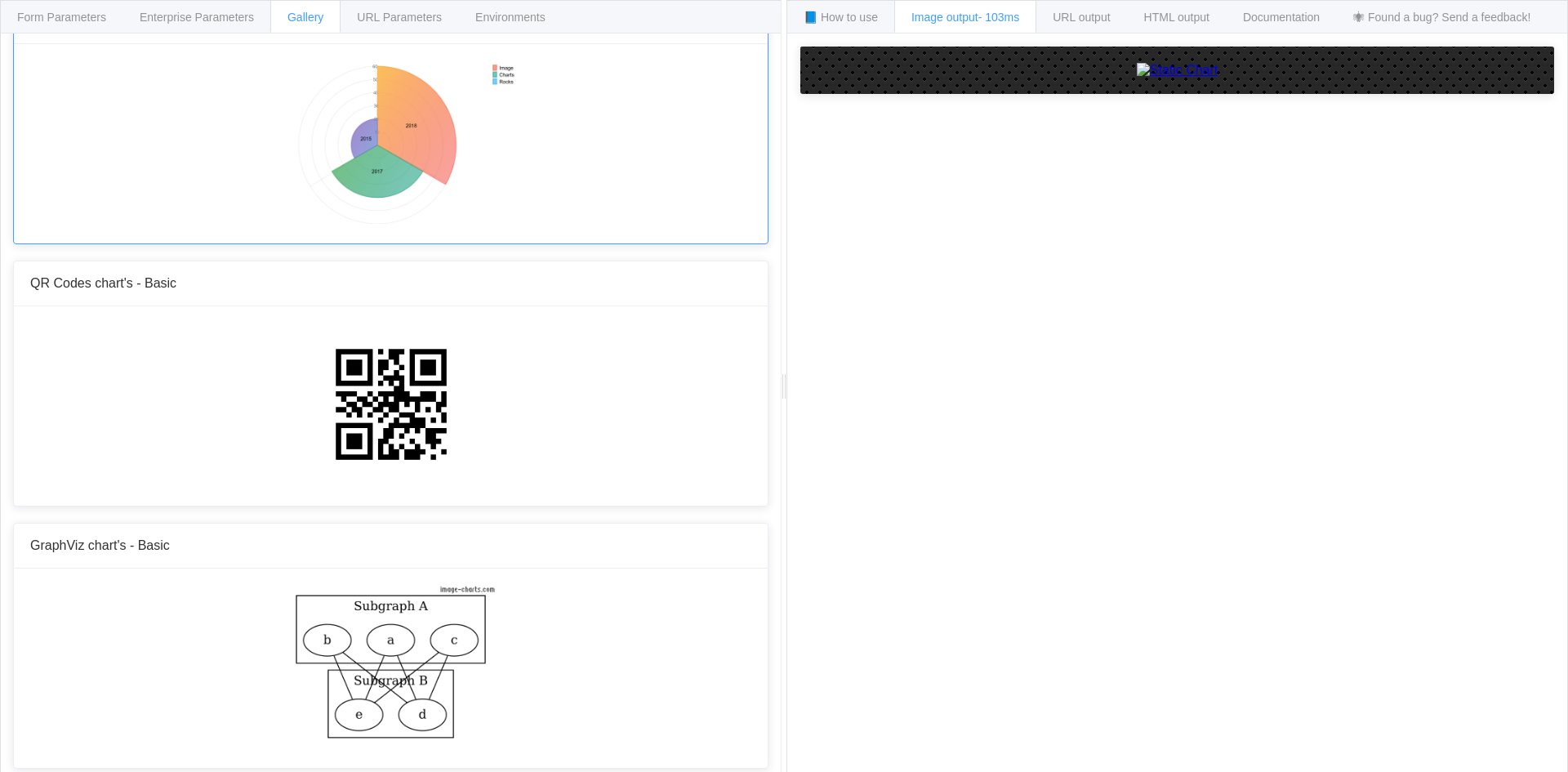
click at [397, 84] on img at bounding box center [391, 142] width 254 height 164
click at [1137, 77] on img at bounding box center [1178, 70] width 82 height 15
